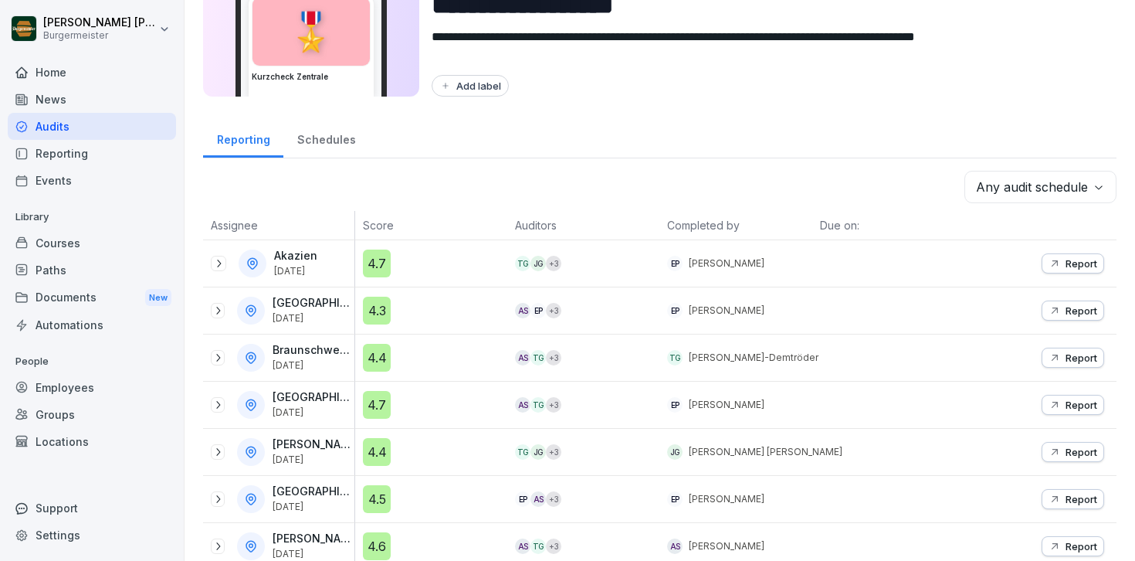
scroll to position [108, 0]
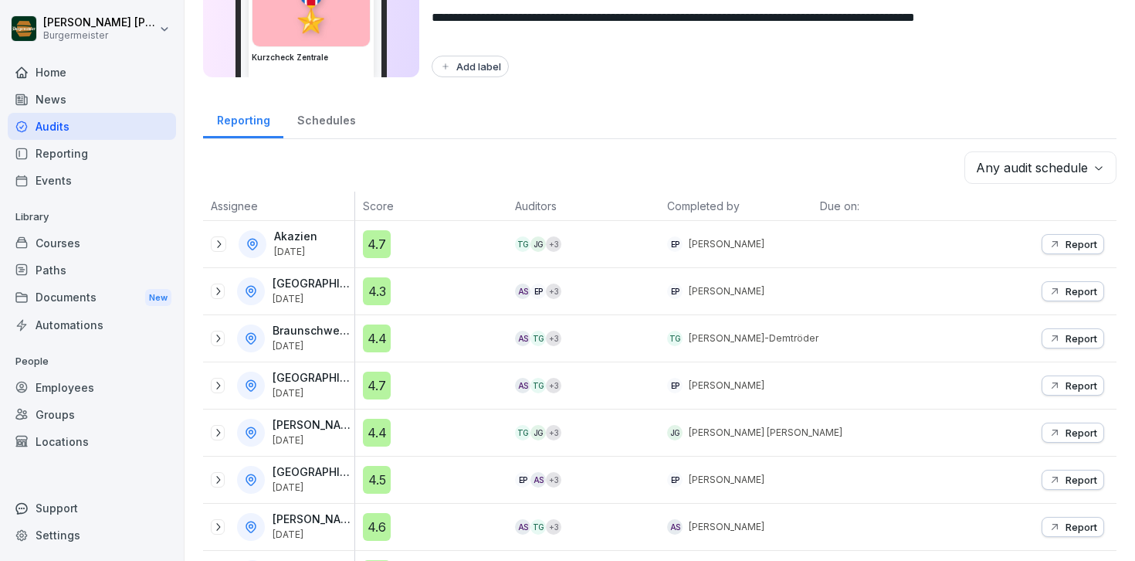
click at [85, 74] on div "Home" at bounding box center [92, 72] width 168 height 27
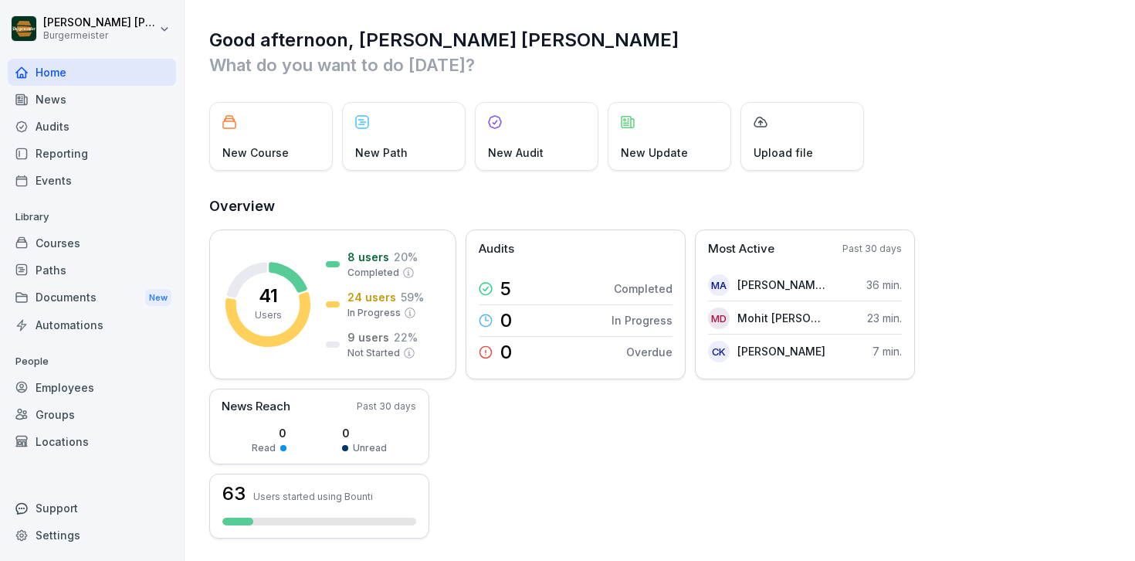
click at [49, 81] on div "Home" at bounding box center [92, 72] width 168 height 27
click at [49, 93] on div "News" at bounding box center [92, 99] width 168 height 27
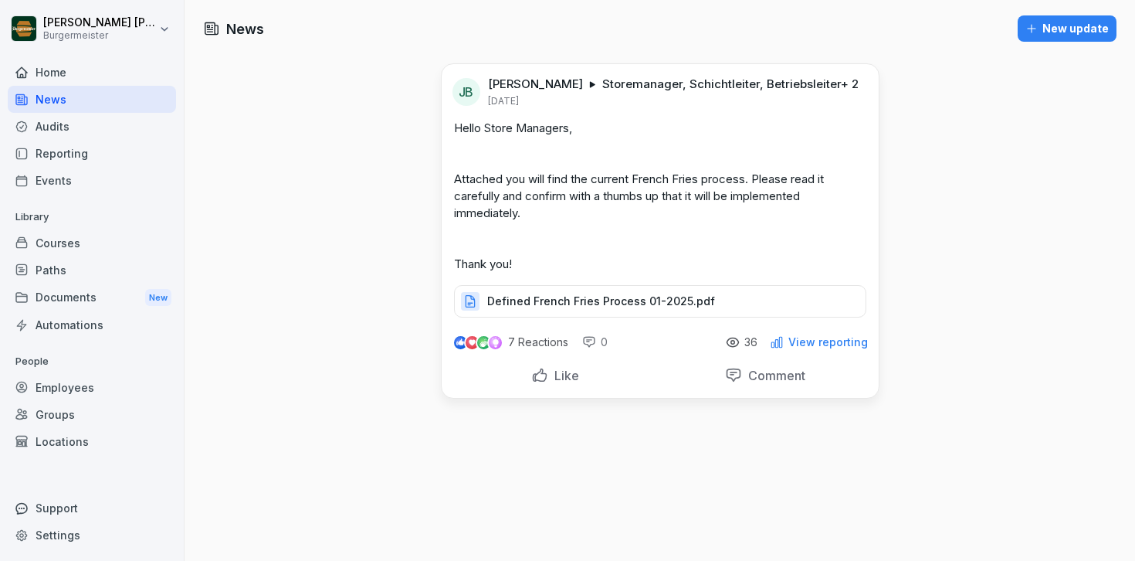
click at [54, 124] on div "Audits" at bounding box center [92, 126] width 168 height 27
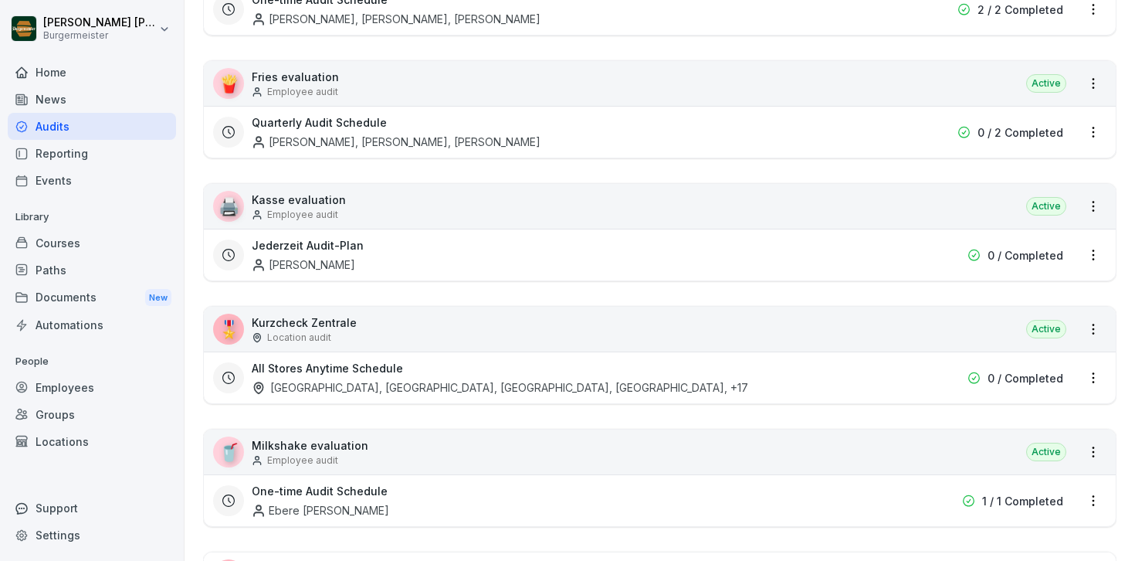
click at [347, 375] on h3 "All Stores Anytime Schedule" at bounding box center [327, 368] width 151 height 16
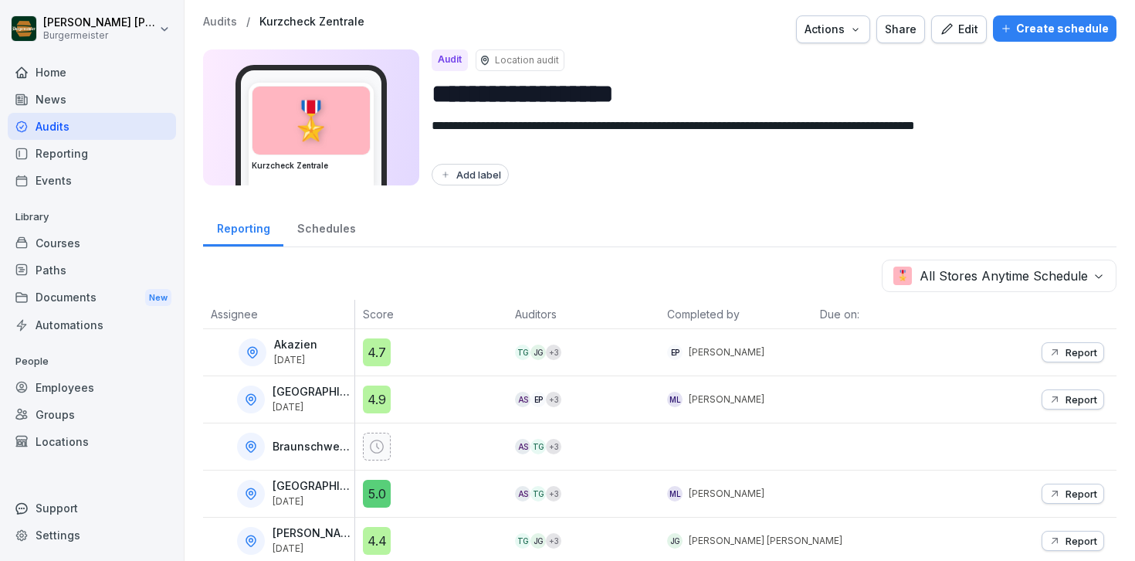
click at [311, 225] on div "Schedules" at bounding box center [326, 226] width 86 height 39
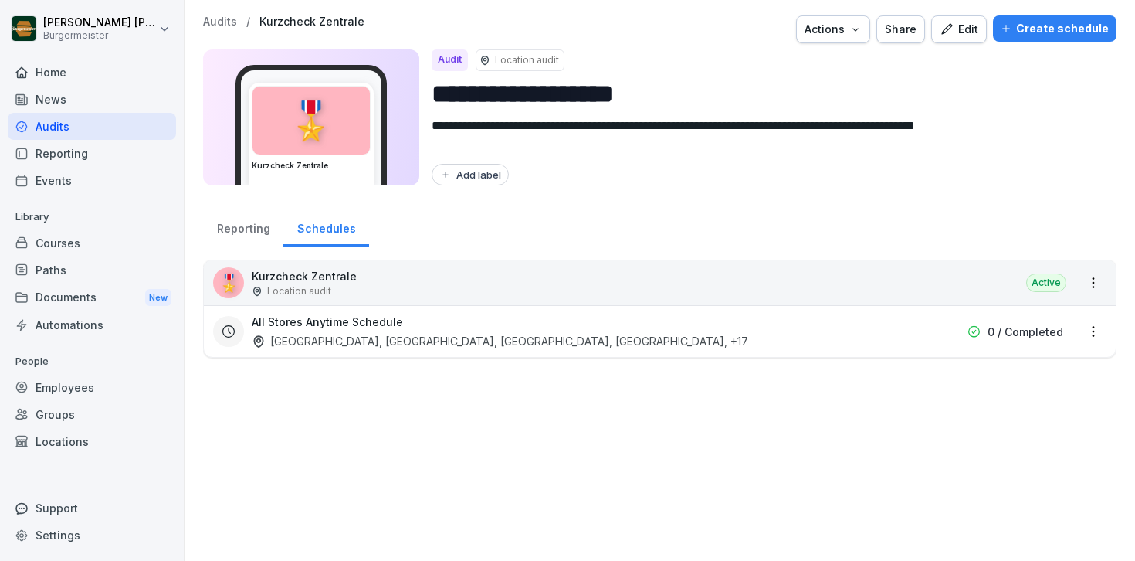
click at [246, 230] on div "Reporting" at bounding box center [243, 226] width 80 height 39
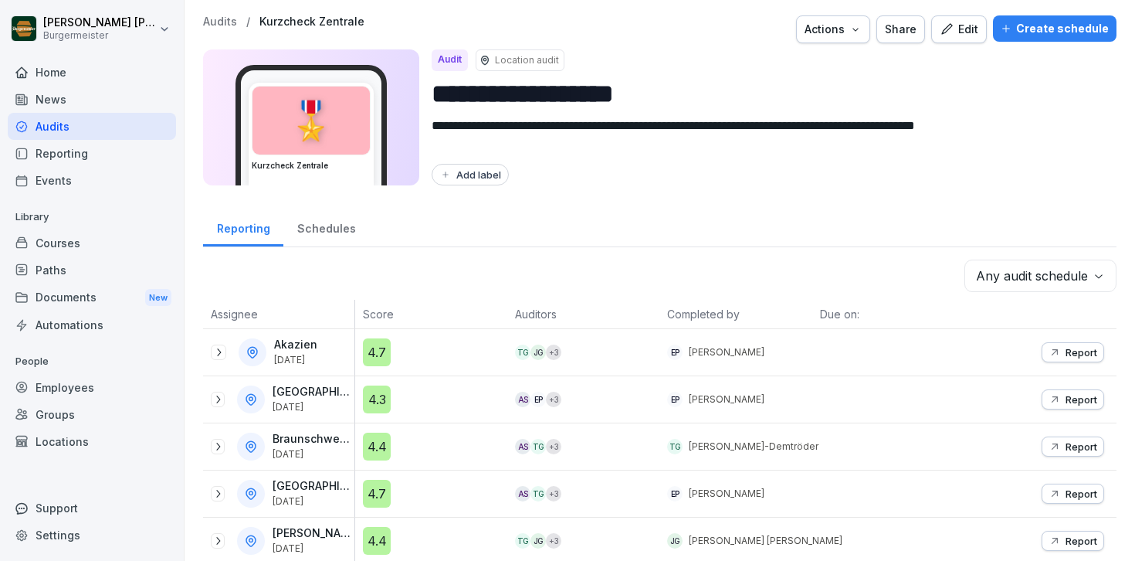
scroll to position [726, 0]
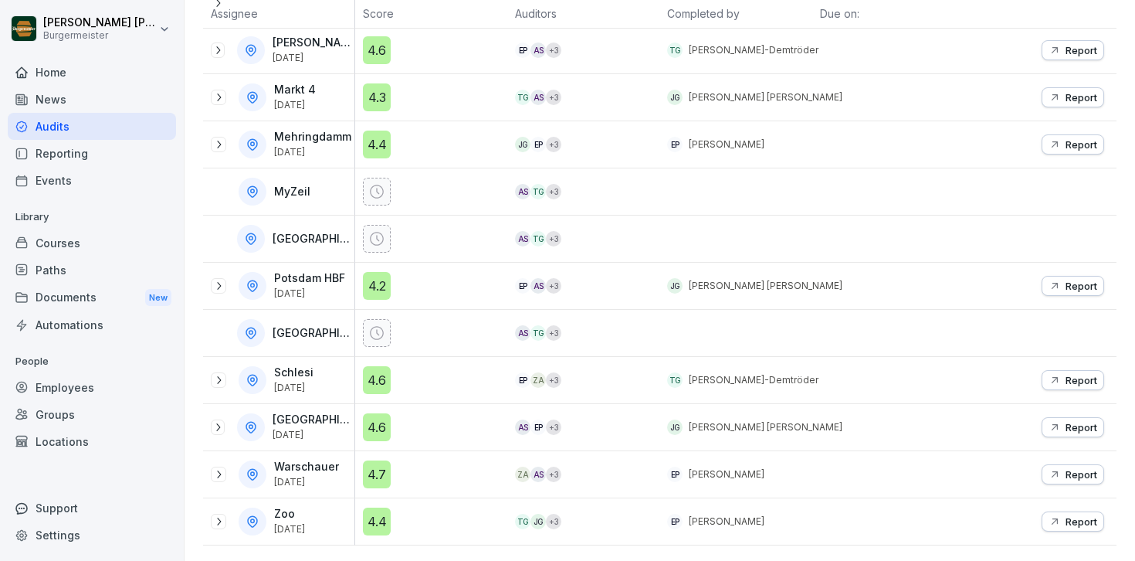
click at [219, 378] on icon at bounding box center [219, 380] width 4 height 8
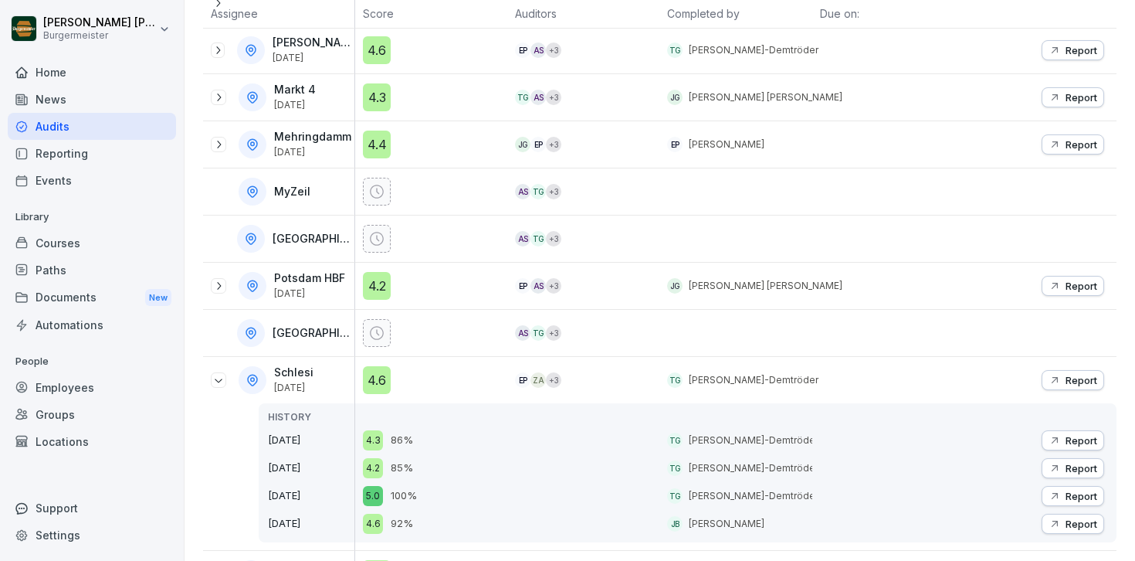
click at [381, 381] on div "4.6" at bounding box center [377, 380] width 28 height 28
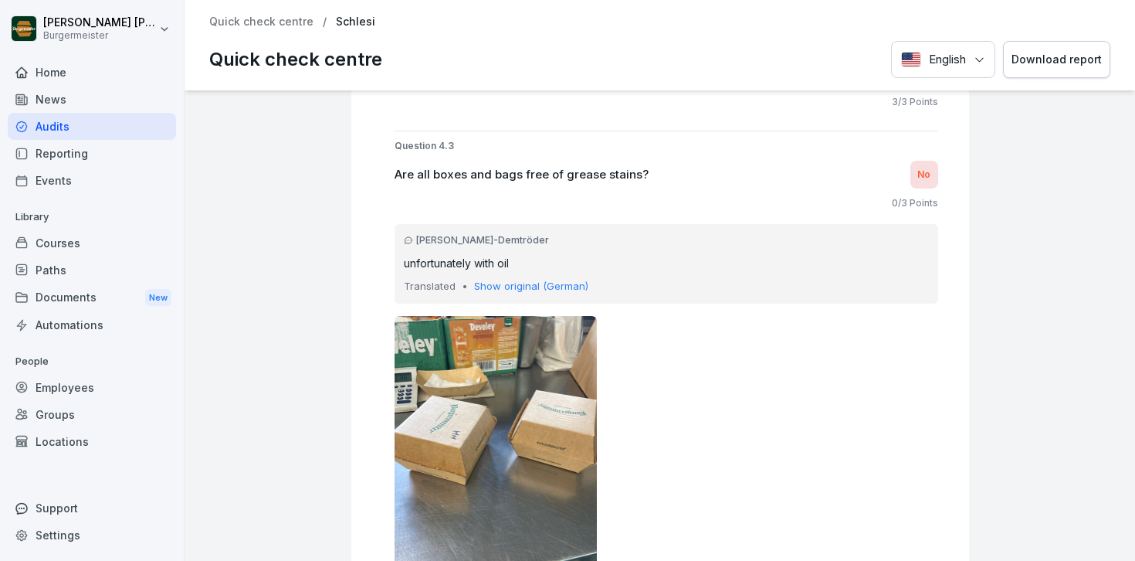
scroll to position [3751, 0]
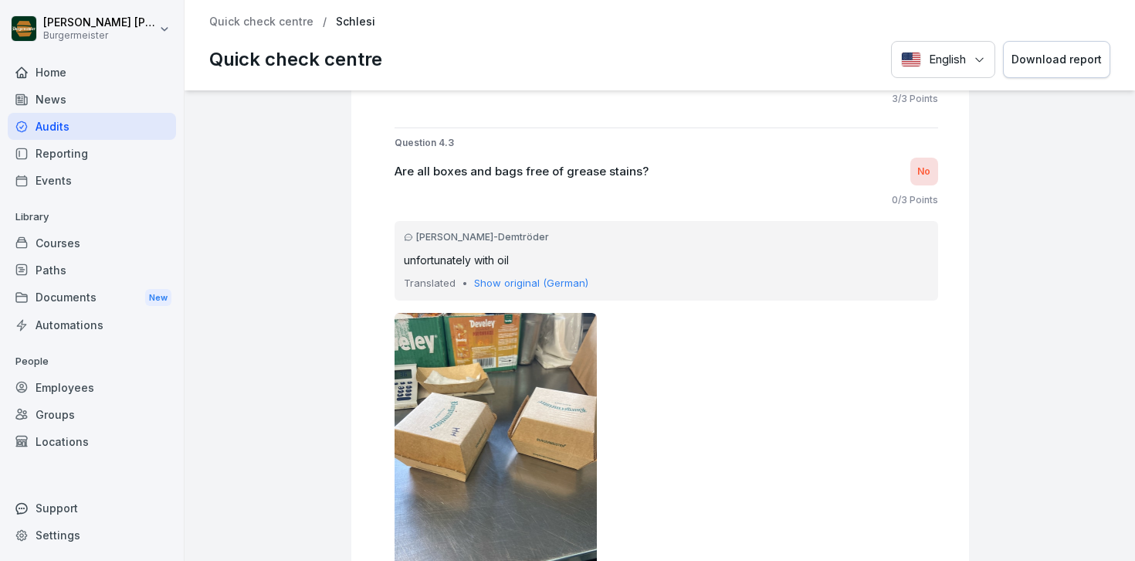
click at [498, 283] on p "Show original (German)" at bounding box center [531, 283] width 114 height 15
click at [514, 283] on p "See translation" at bounding box center [510, 283] width 73 height 15
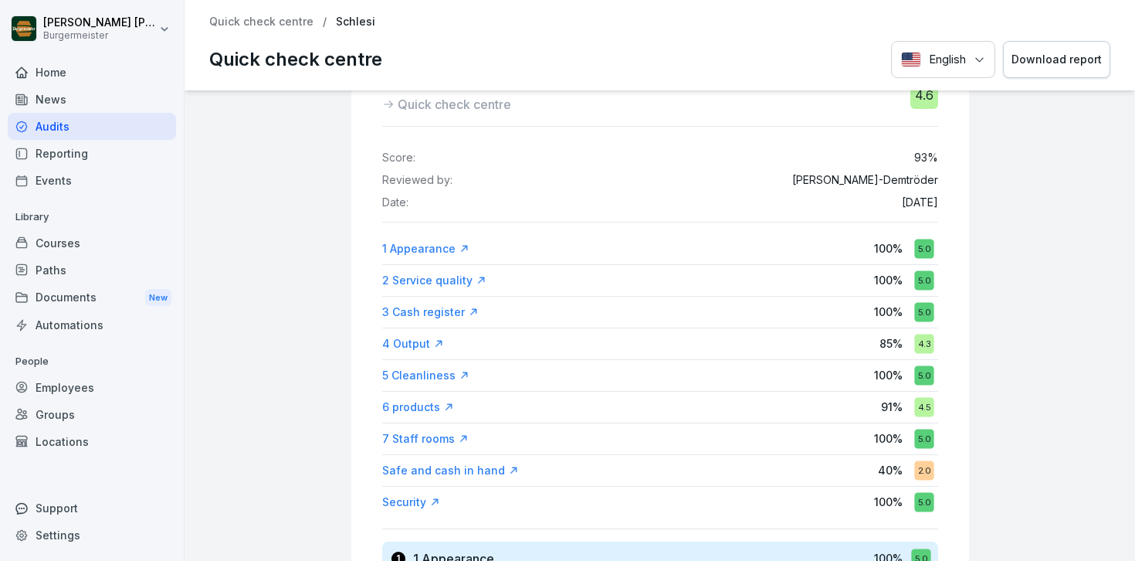
scroll to position [0, 0]
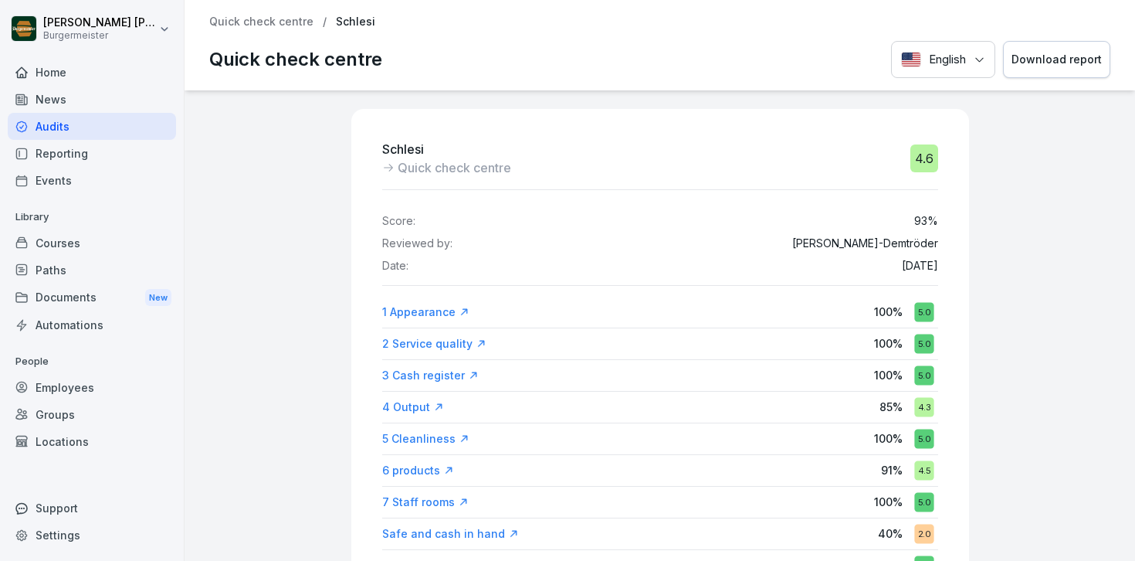
click at [252, 17] on p "Quick check centre" at bounding box center [261, 21] width 104 height 13
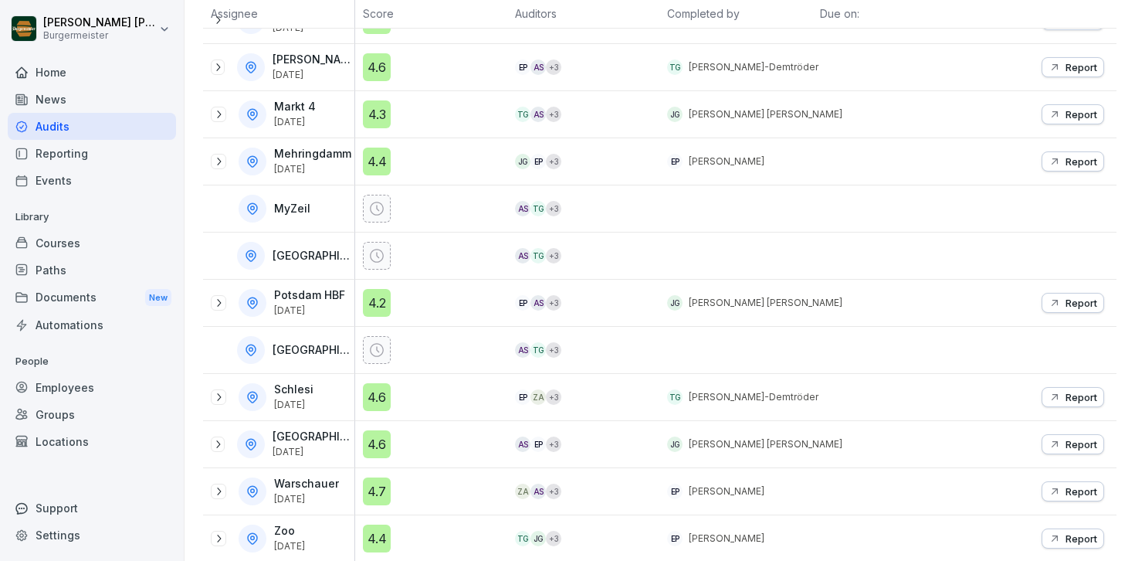
scroll to position [726, 0]
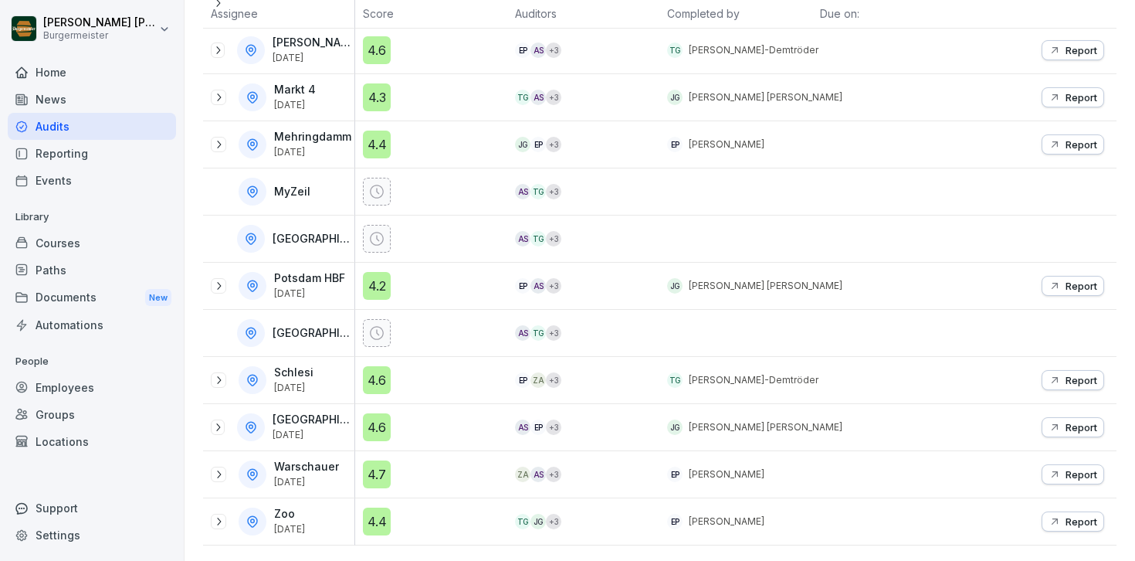
click at [306, 419] on p "[GEOGRAPHIC_DATA]" at bounding box center [312, 419] width 79 height 13
click at [354, 414] on div "Schloßstraße [DATE]" at bounding box center [283, 427] width 144 height 28
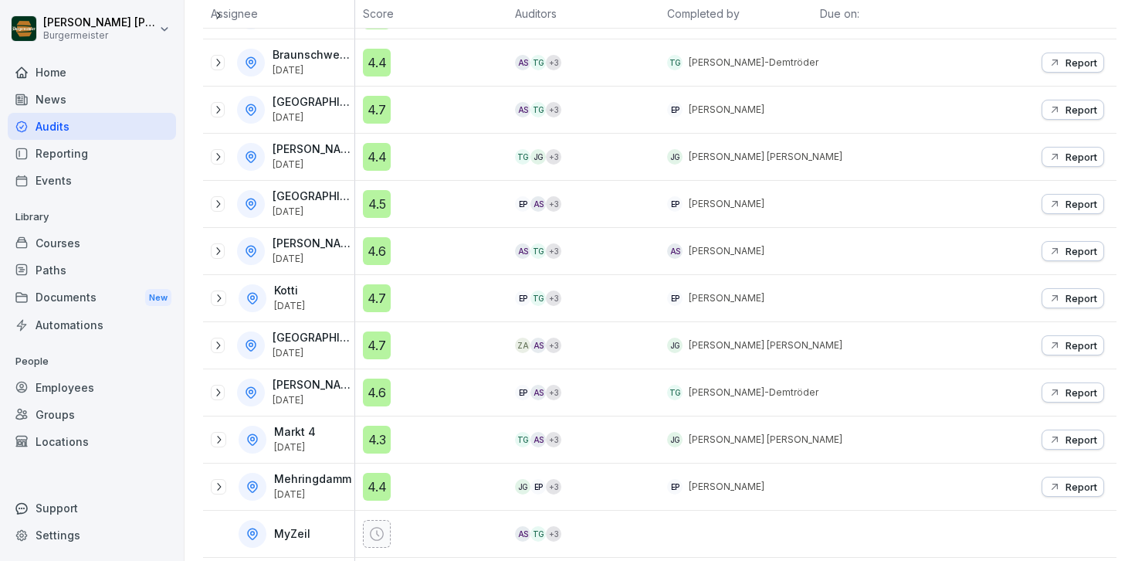
scroll to position [365, 0]
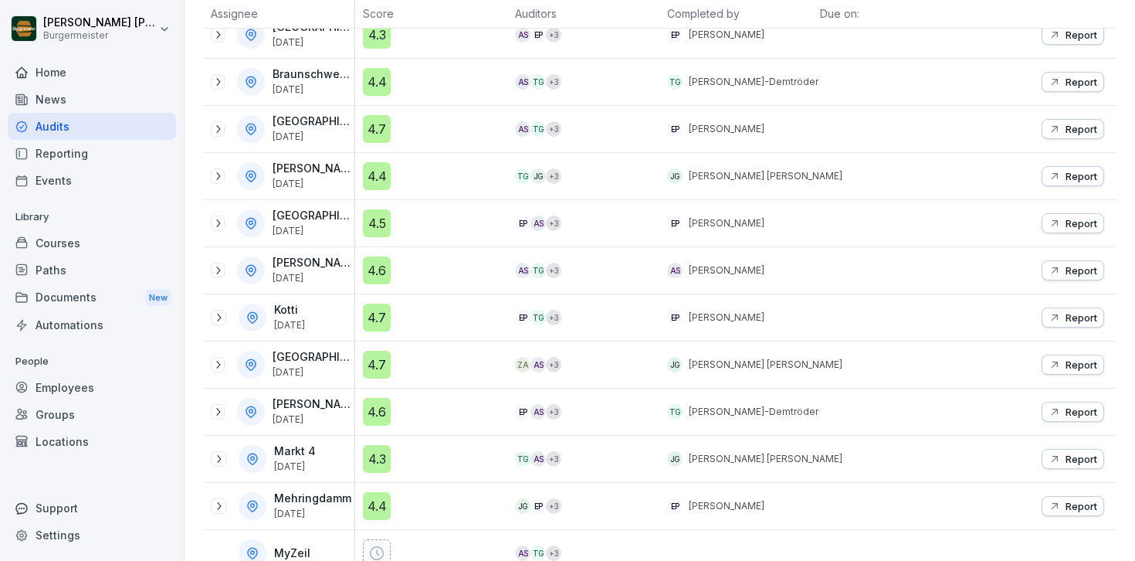
click at [224, 222] on icon at bounding box center [218, 223] width 12 height 12
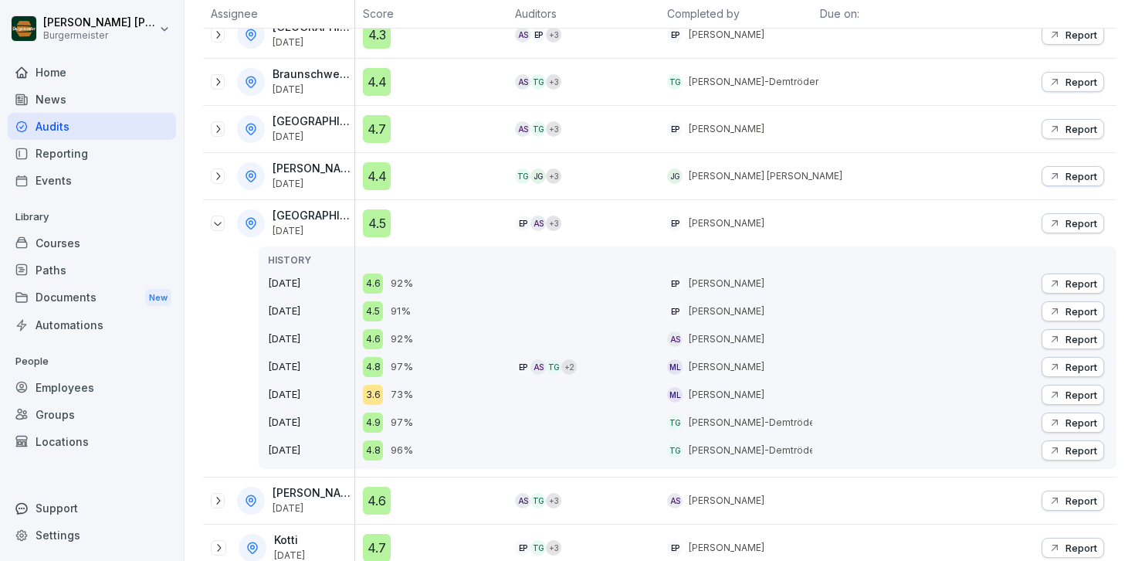
click at [378, 220] on div "4.5" at bounding box center [377, 223] width 28 height 28
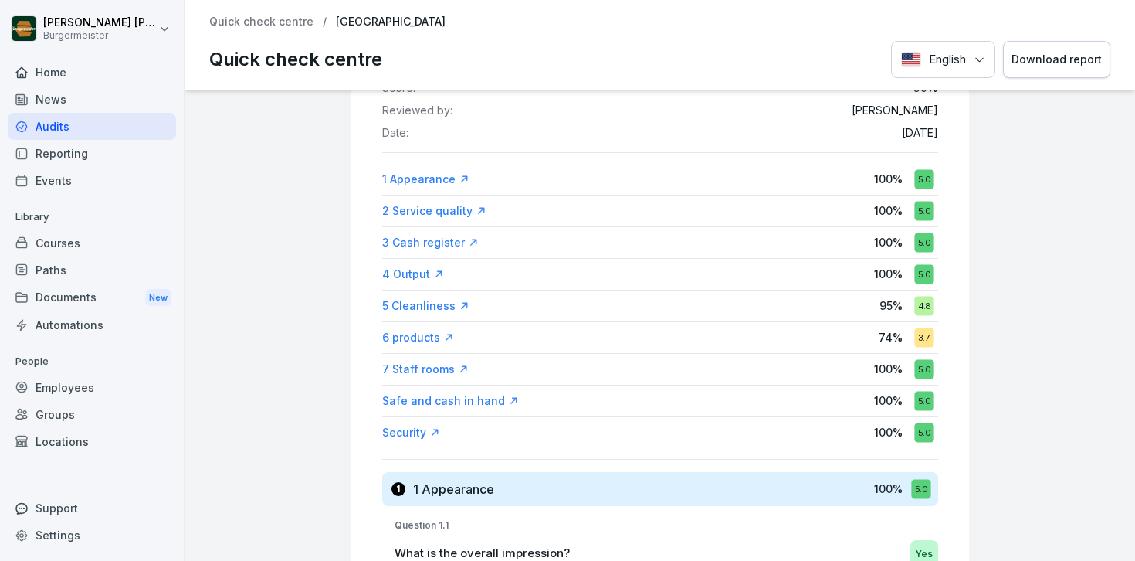
scroll to position [164, 0]
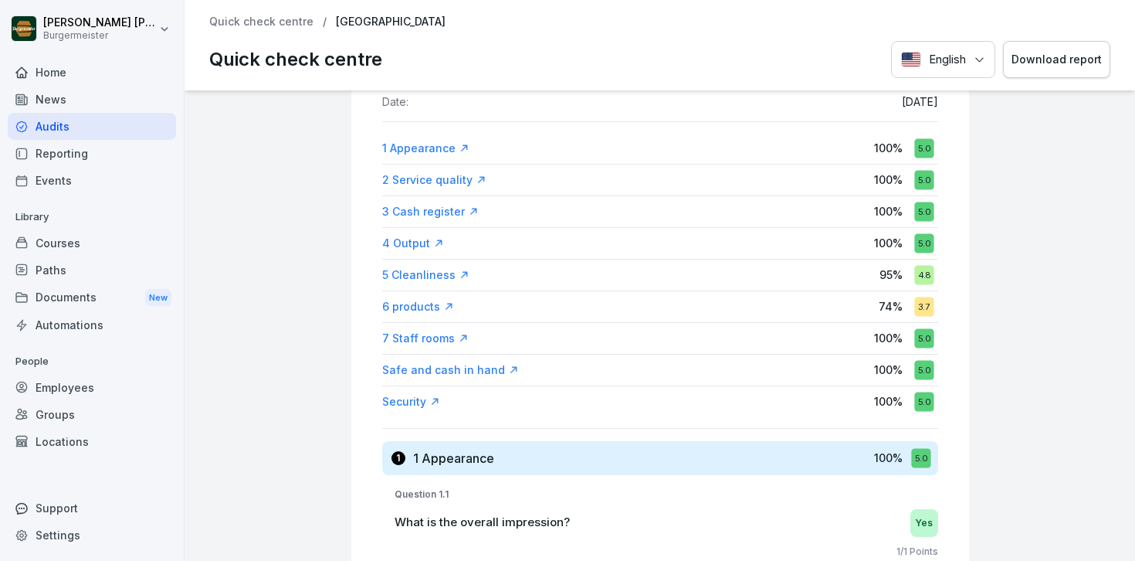
click at [403, 303] on div "6 products" at bounding box center [418, 306] width 72 height 15
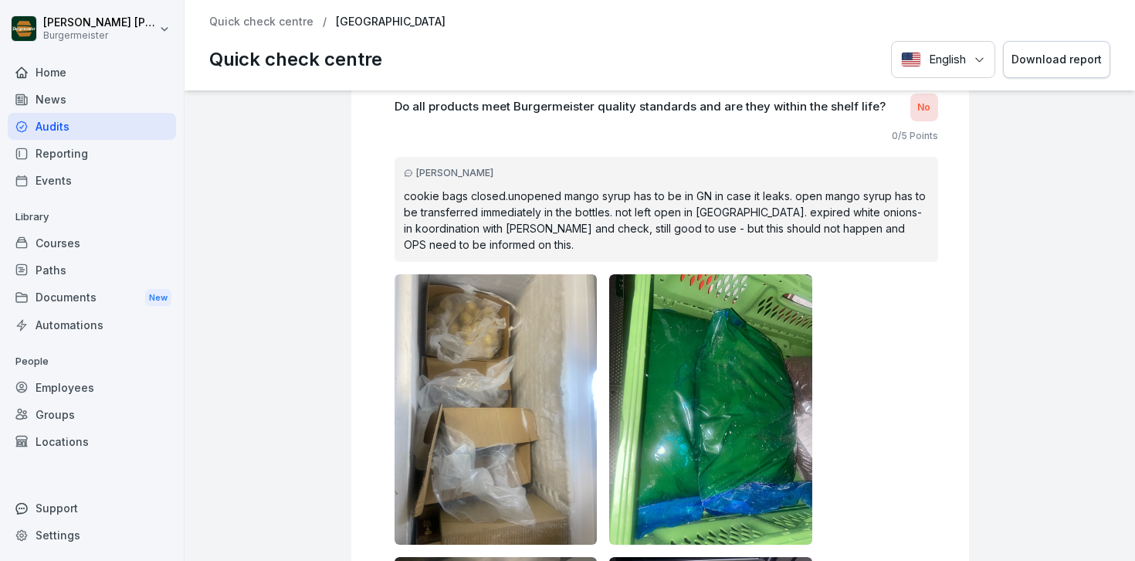
scroll to position [17035, 0]
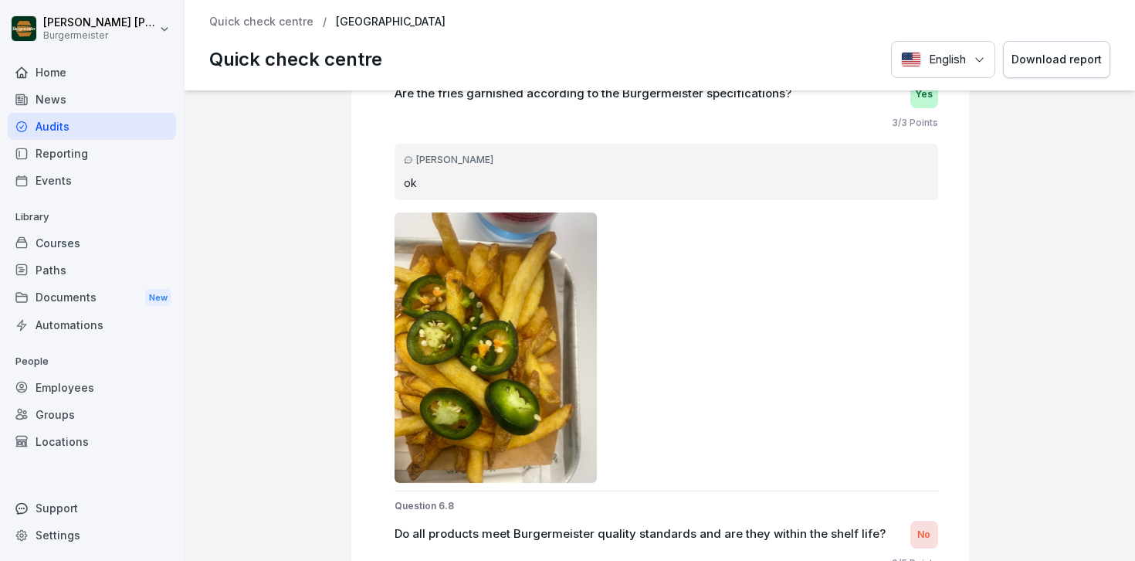
click at [263, 21] on p "Quick check centre" at bounding box center [261, 21] width 104 height 13
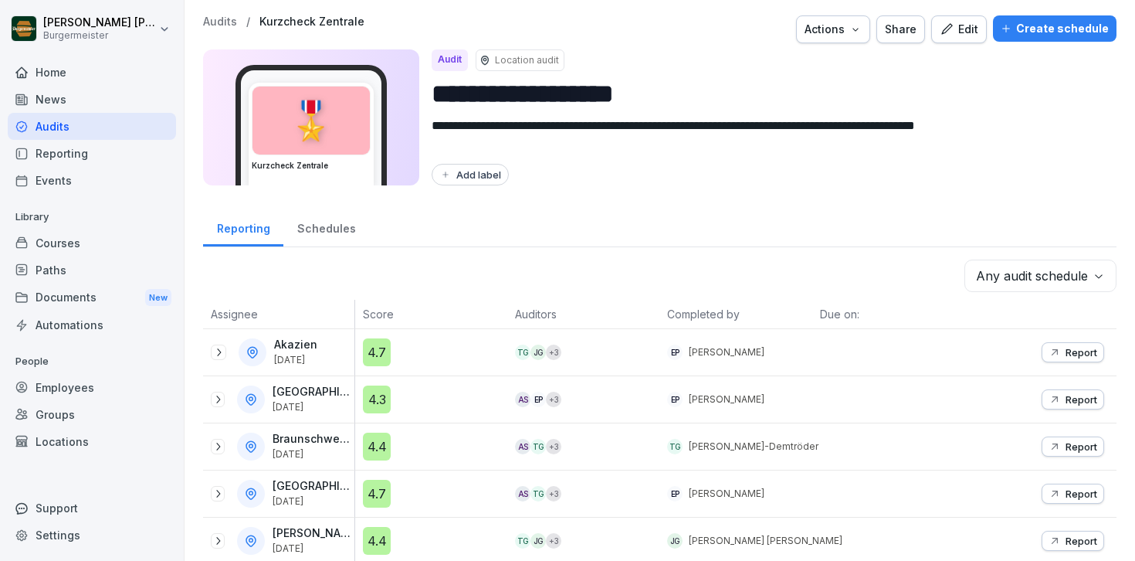
click at [225, 15] on p "Audits" at bounding box center [220, 21] width 34 height 13
